Goal: Task Accomplishment & Management: Use online tool/utility

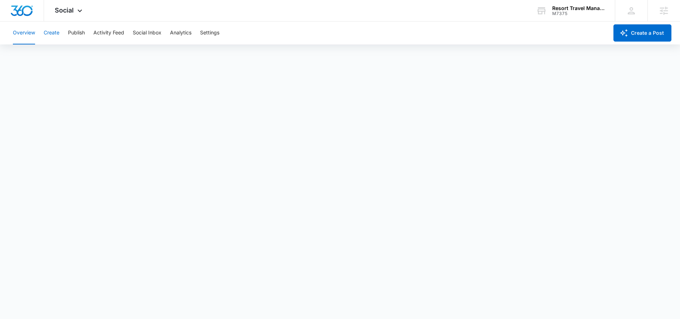
click at [51, 34] on button "Create" at bounding box center [52, 32] width 16 height 23
click at [77, 31] on button "Publish" at bounding box center [76, 32] width 17 height 23
click at [52, 32] on button "Create" at bounding box center [52, 32] width 16 height 23
click at [71, 57] on button "Approvals" at bounding box center [70, 55] width 24 height 20
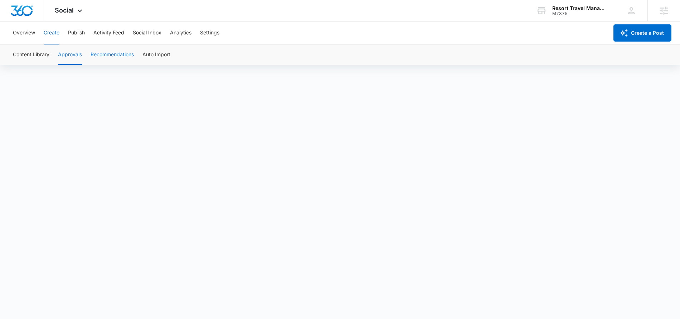
scroll to position [1, 0]
click at [80, 11] on icon at bounding box center [80, 12] width 9 height 9
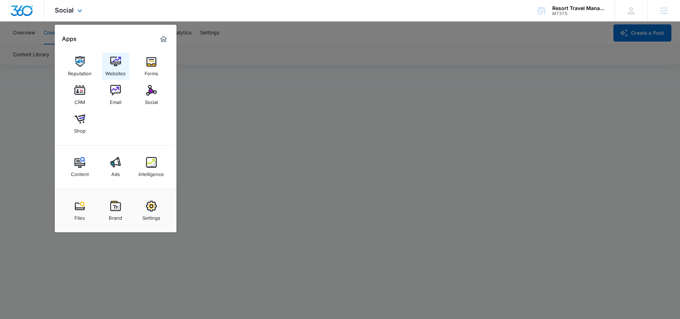
click at [115, 64] on img at bounding box center [115, 61] width 11 height 11
